Goal: Task Accomplishment & Management: Manage account settings

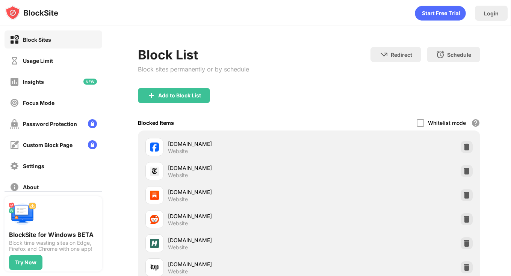
click at [293, 89] on div "Add to Block List" at bounding box center [309, 101] width 343 height 27
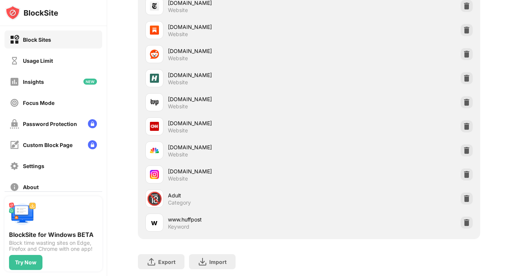
scroll to position [165, 0]
click at [468, 172] on img at bounding box center [467, 174] width 8 height 8
